Goal: Find specific page/section: Find specific page/section

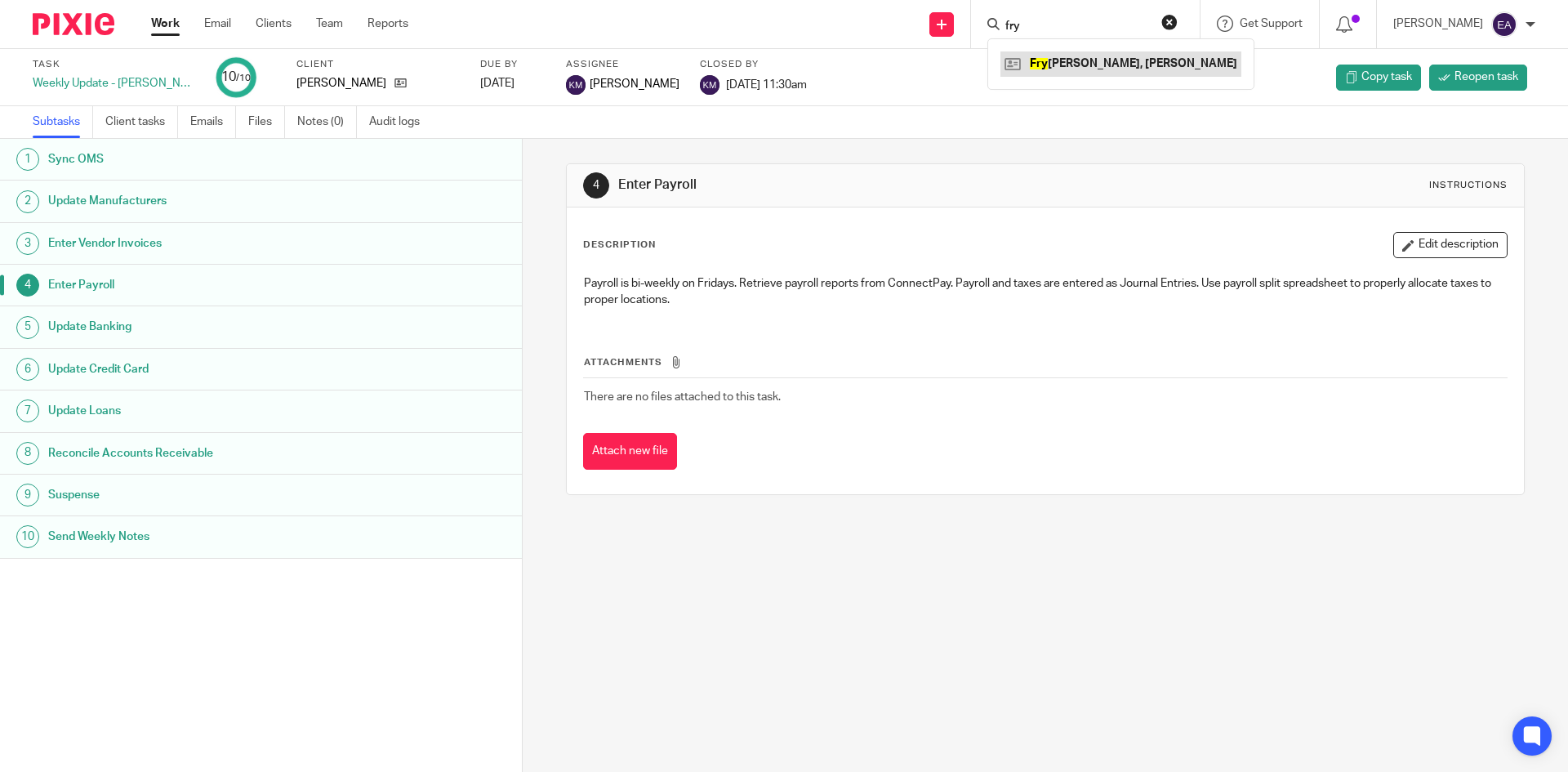
type input "fry"
click at [1067, 68] on link at bounding box center [1120, 63] width 241 height 25
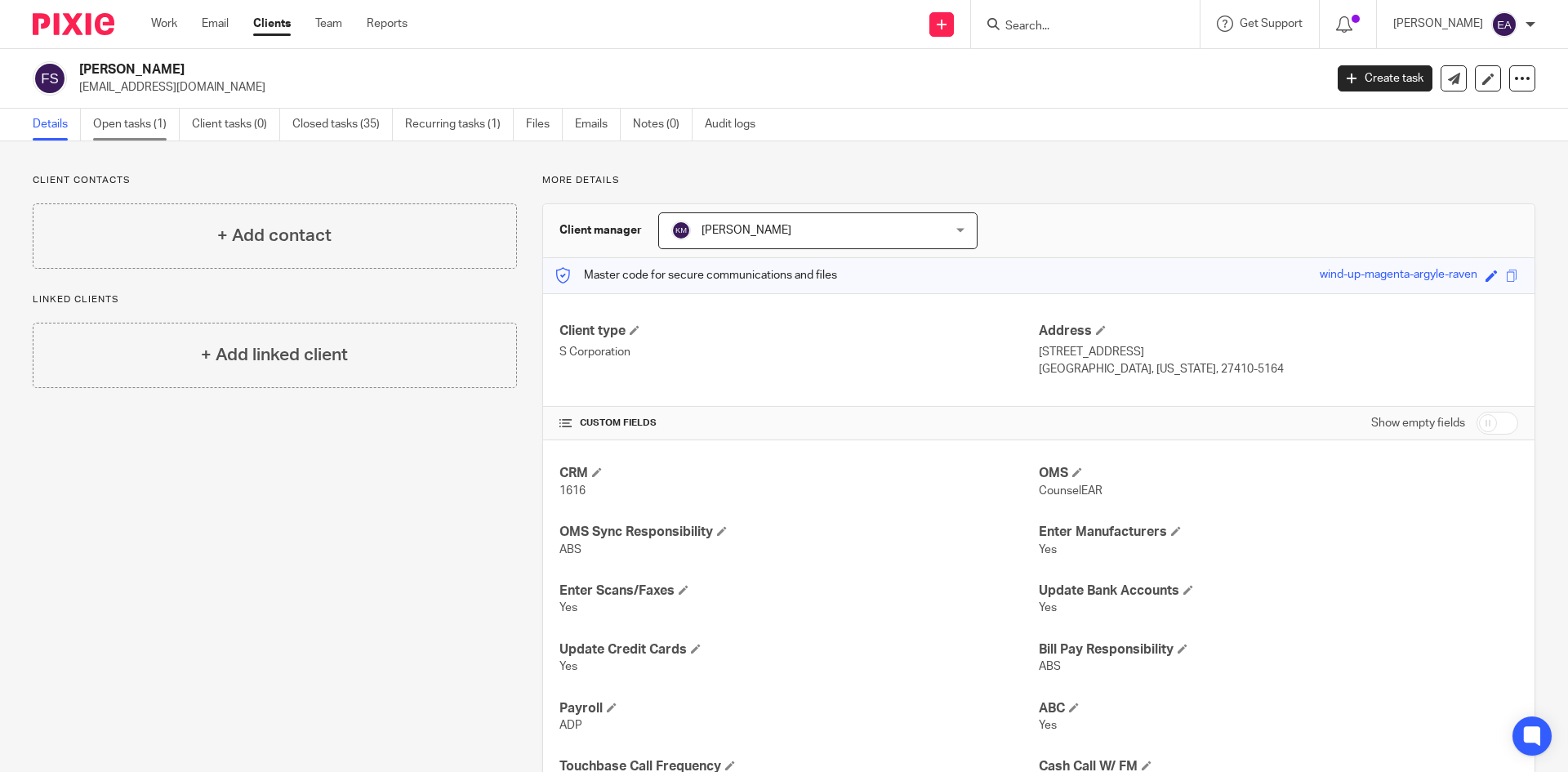
click at [151, 119] on link "Open tasks (1)" at bounding box center [136, 124] width 87 height 32
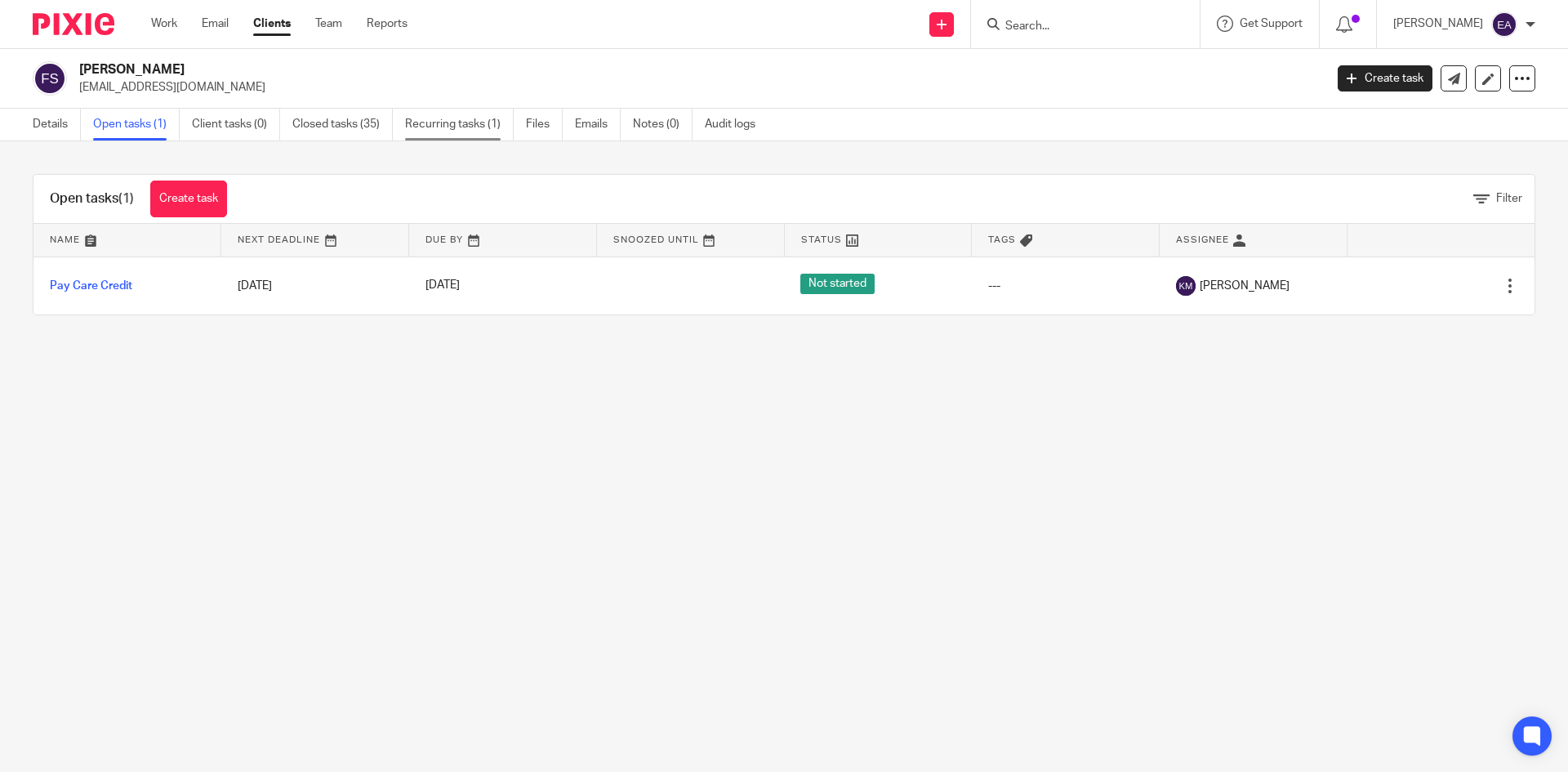
click at [454, 117] on link "Recurring tasks (1)" at bounding box center [459, 124] width 108 height 32
click at [372, 119] on link "Closed tasks (35)" at bounding box center [343, 124] width 101 height 32
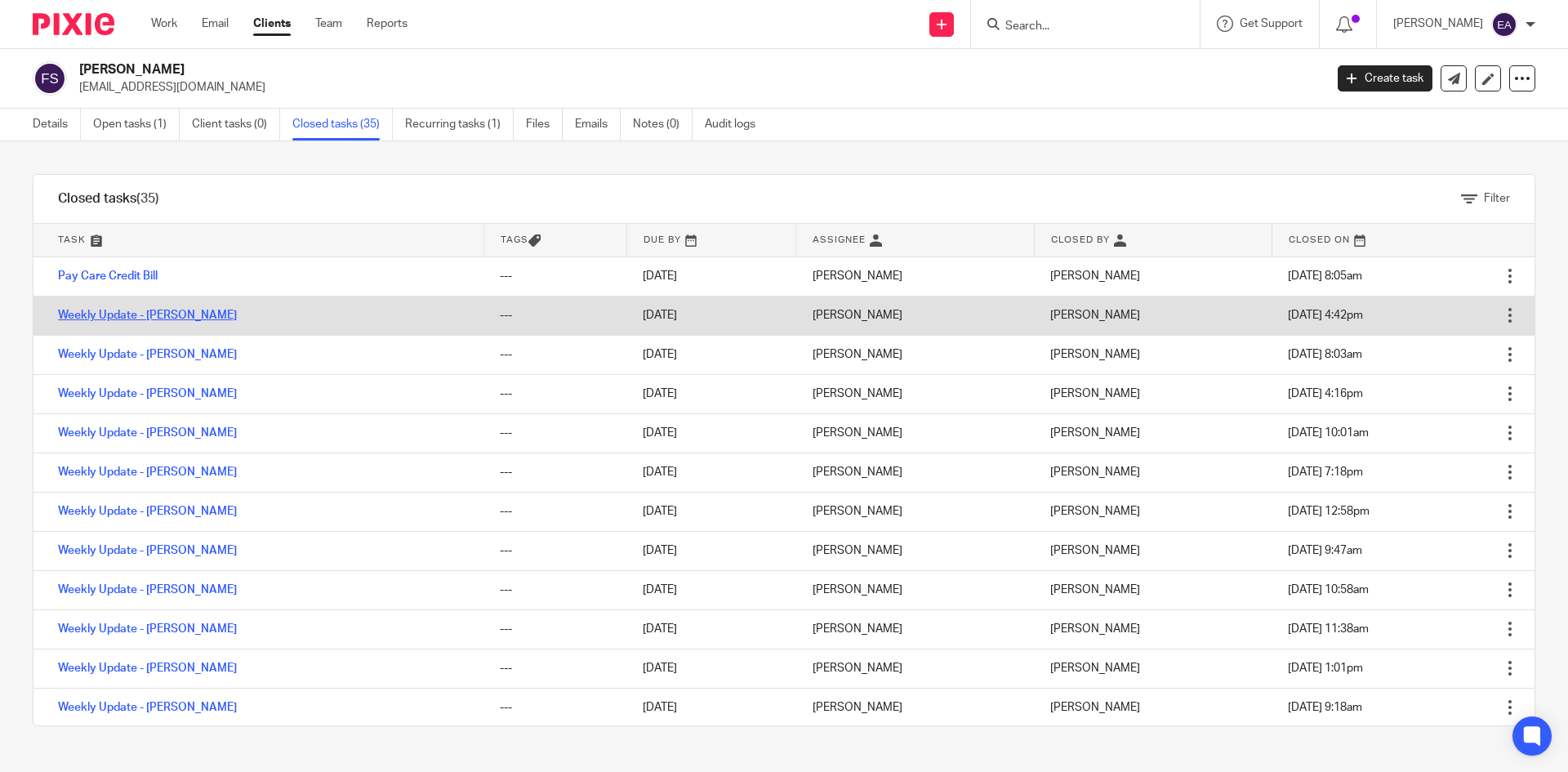
click at [125, 315] on link "Weekly Update - [PERSON_NAME]" at bounding box center [148, 315] width 179 height 11
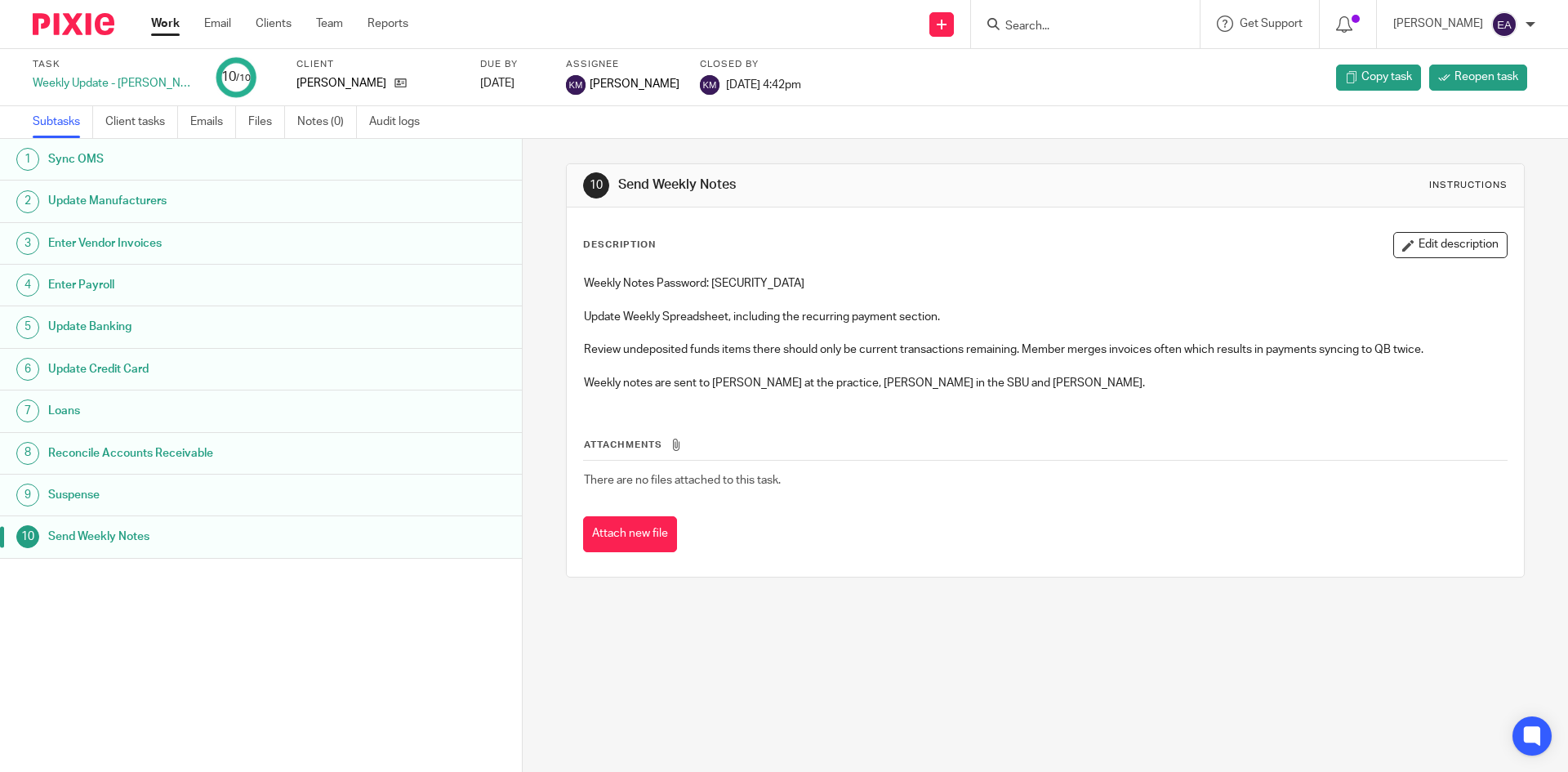
click at [99, 200] on h1 "Update Manufacturers" at bounding box center [201, 200] width 305 height 25
